Goal: Check status: Check status

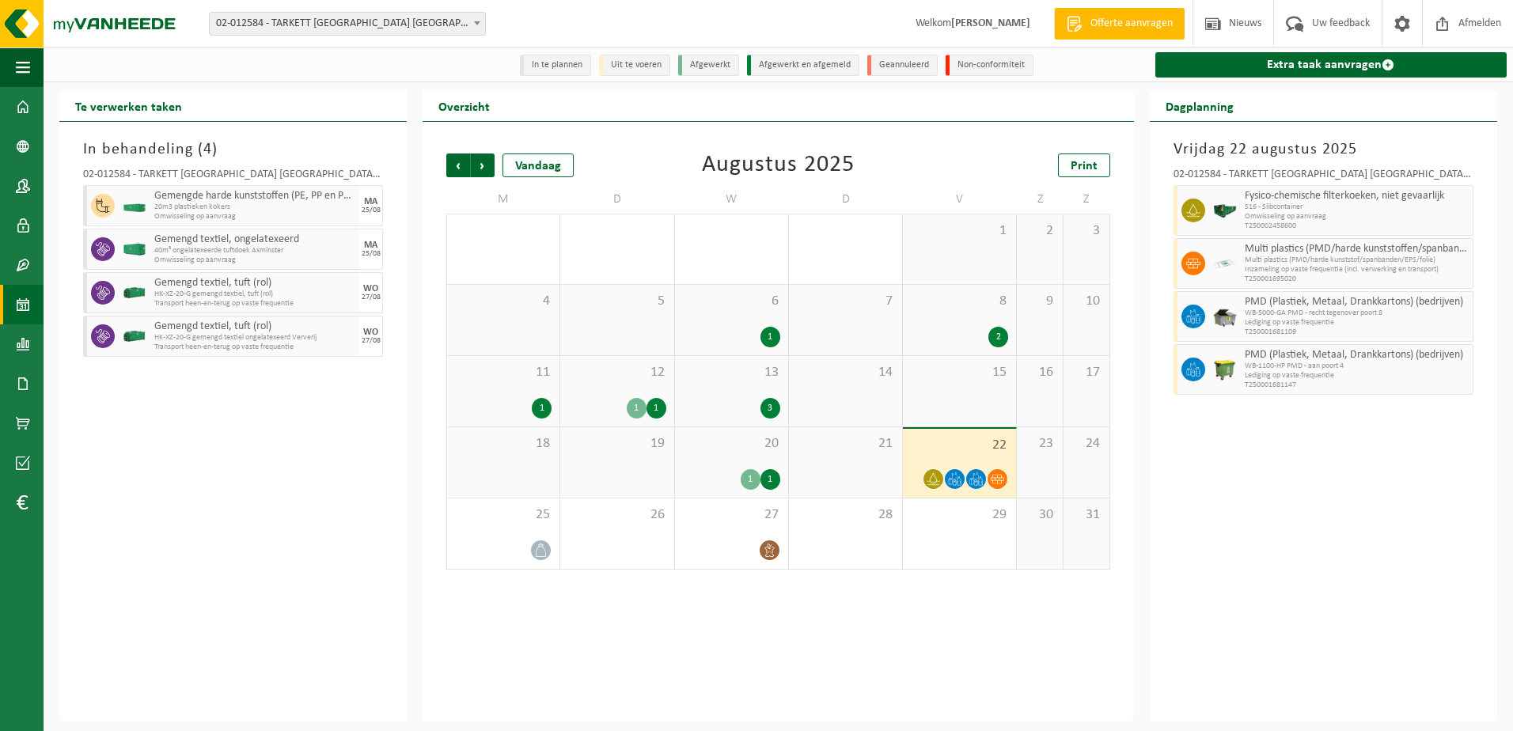
click at [391, 637] on div "In behandeling ( 4 ) 02-012584 - TARKETT [GEOGRAPHIC_DATA] NV - [GEOGRAPHIC_DAT…" at bounding box center [232, 422] width 347 height 600
click at [674, 639] on div "Vorige Volgende Vandaag [DATE] Print M D W D V Z Z 28 1 29 30 1 2 31 1 2 3 4 5 …" at bounding box center [779, 422] width 712 height 600
click at [654, 610] on div "Vorige Volgende Vandaag [DATE] Print M D W D V Z Z 28 1 29 30 1 2 31 1 2 3 4 5 …" at bounding box center [779, 422] width 712 height 600
click at [106, 23] on img at bounding box center [95, 23] width 190 height 47
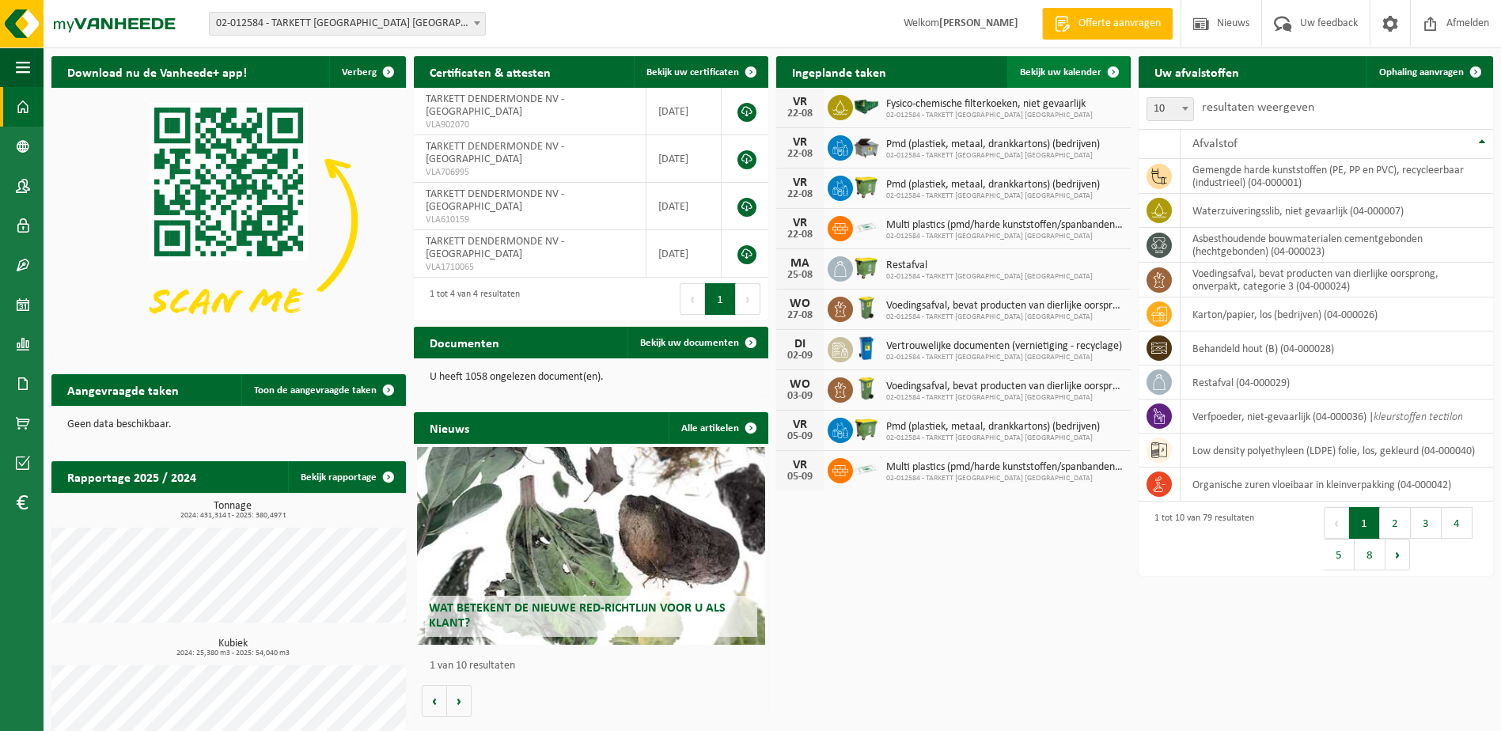
click at [1075, 56] on link "Bekijk uw kalender" at bounding box center [1069, 72] width 122 height 32
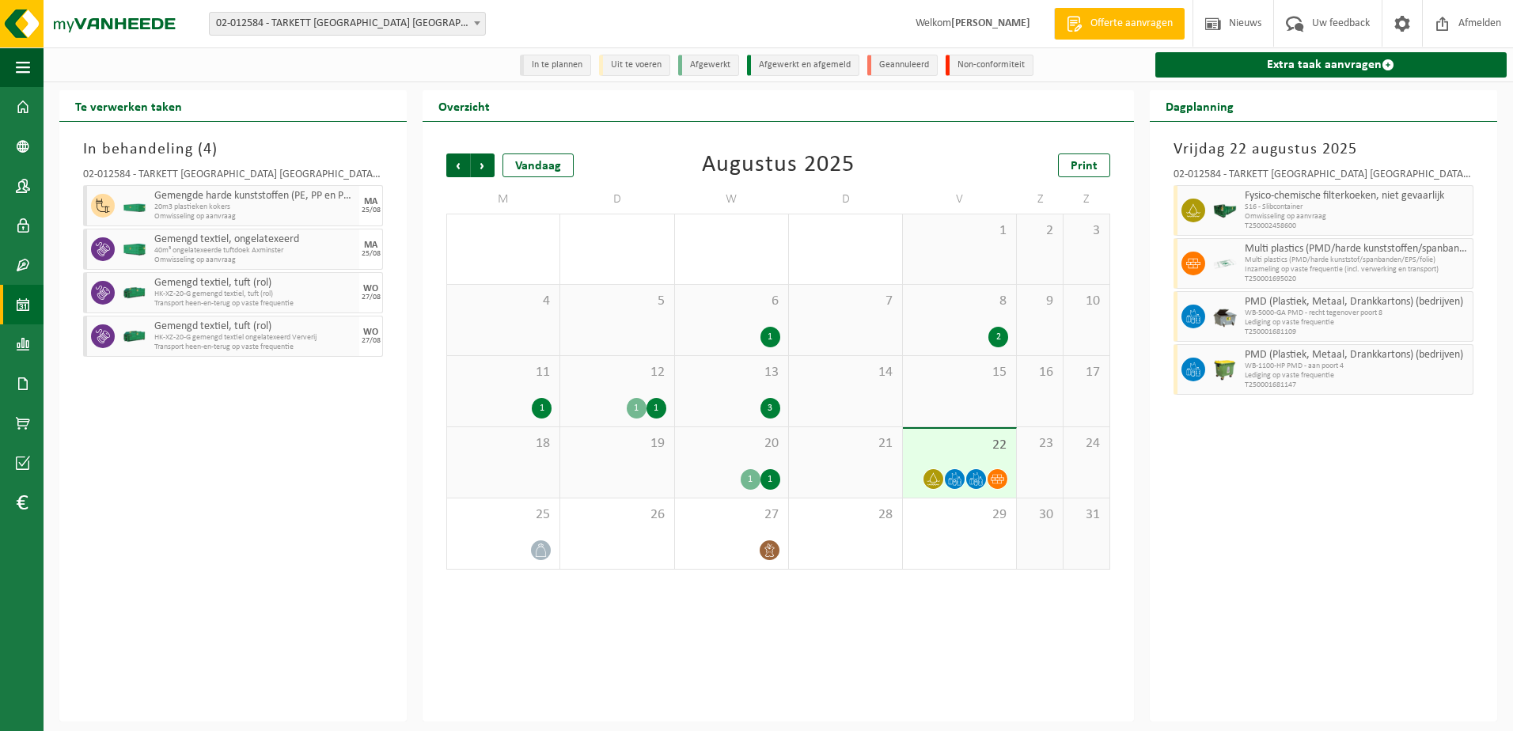
click at [925, 445] on span "22" at bounding box center [959, 445] width 97 height 17
click at [807, 631] on div "Vorige Volgende Vandaag [DATE] Print M D W D V Z Z 28 1 29 30 1 2 31 1 2 3 4 5 …" at bounding box center [779, 422] width 712 height 600
